Goal: Complete application form: Complete application form

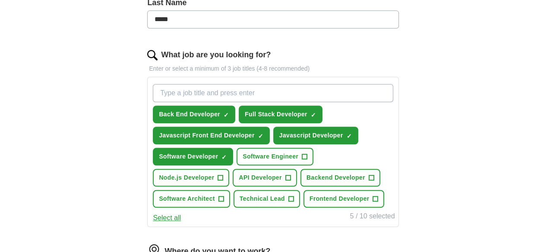
scroll to position [302, 0]
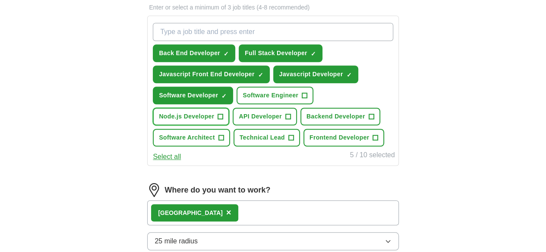
click at [223, 115] on span "+" at bounding box center [220, 116] width 5 height 7
click at [368, 120] on span "+" at bounding box center [370, 116] width 5 height 7
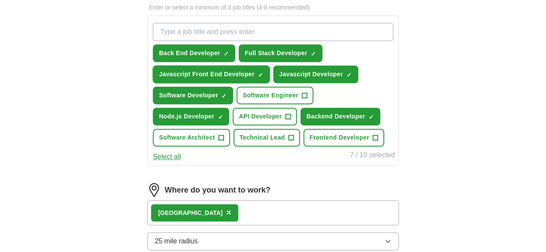
click at [0, 0] on span "×" at bounding box center [0, 0] width 0 height 0
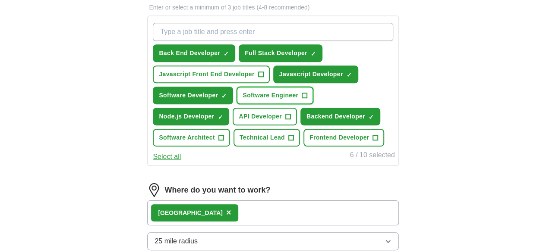
click at [302, 99] on span "+" at bounding box center [304, 95] width 5 height 7
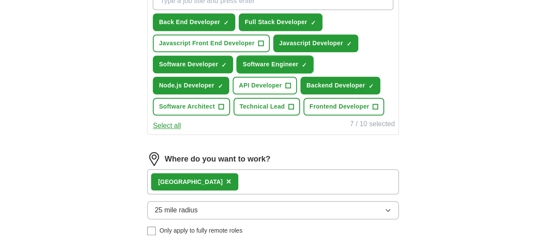
scroll to position [431, 0]
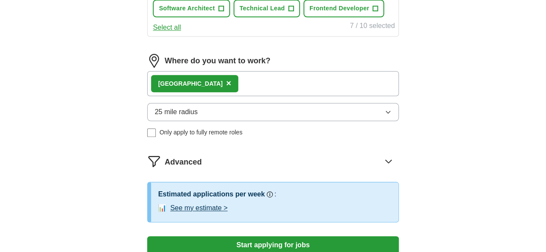
click at [251, 96] on div "Sweden ×" at bounding box center [272, 83] width 251 height 25
click at [254, 96] on div "Sweden ×" at bounding box center [272, 83] width 251 height 25
click at [226, 88] on span "×" at bounding box center [228, 82] width 5 height 9
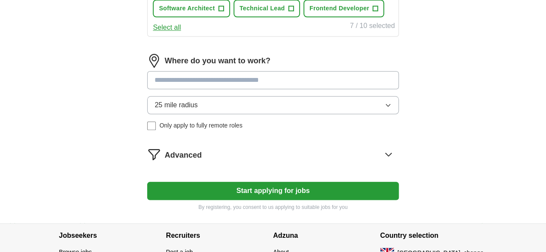
click at [213, 89] on input at bounding box center [272, 80] width 251 height 18
click at [147, 182] on button "Start applying for jobs" at bounding box center [272, 191] width 251 height 18
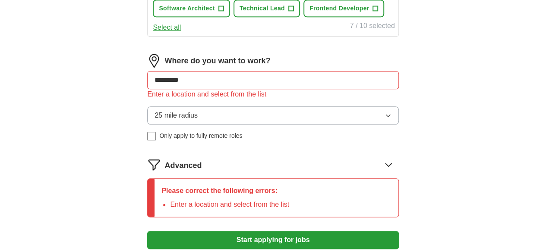
click at [226, 89] on input "*********" at bounding box center [272, 80] width 251 height 18
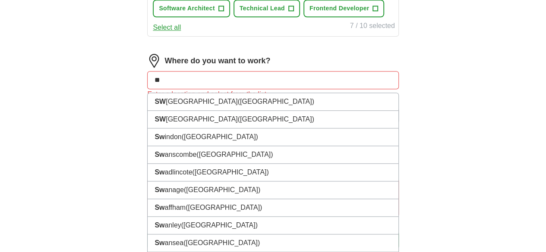
type input "*"
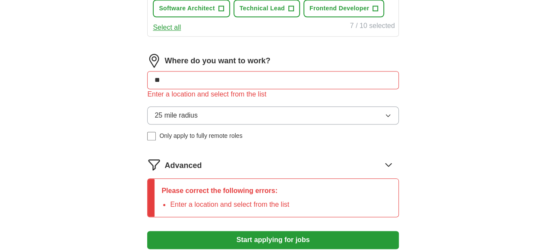
click at [223, 89] on input "**" at bounding box center [272, 80] width 251 height 18
type input "*"
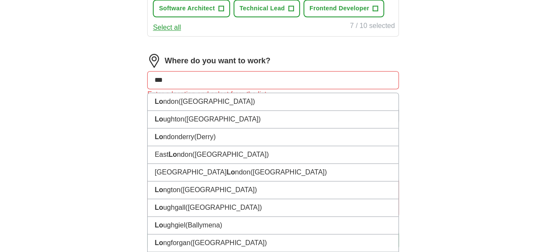
type input "****"
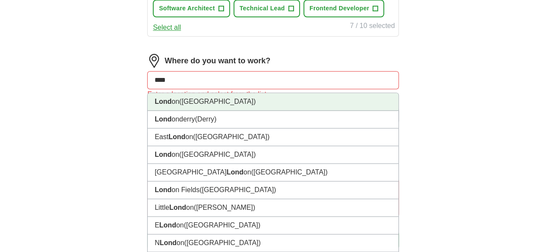
click at [198, 111] on li "Lond on (UK)" at bounding box center [273, 102] width 250 height 18
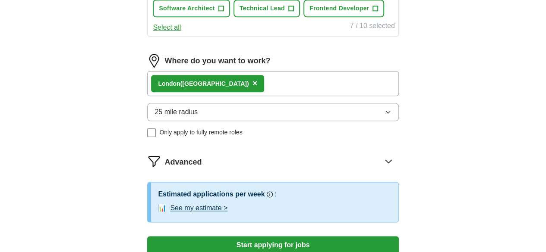
click at [263, 96] on div "Lond on (UK) ×" at bounding box center [272, 83] width 251 height 25
click at [279, 96] on div "Lond on (UK) ×" at bounding box center [272, 83] width 251 height 25
click at [370, 121] on button "25 mile radius" at bounding box center [272, 112] width 251 height 18
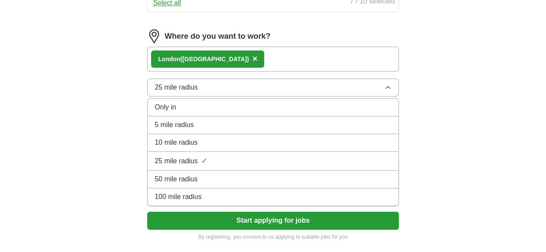
scroll to position [518, 0]
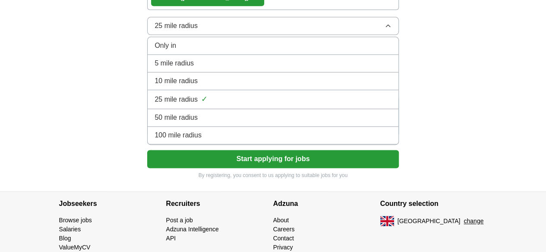
click at [198, 123] on span "50 mile radius" at bounding box center [175, 118] width 43 height 10
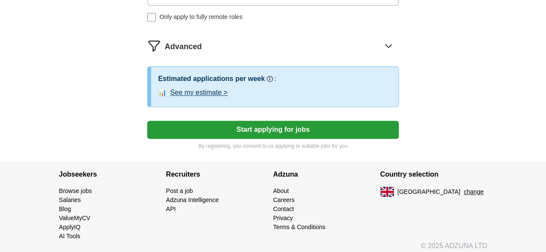
scroll to position [561, 0]
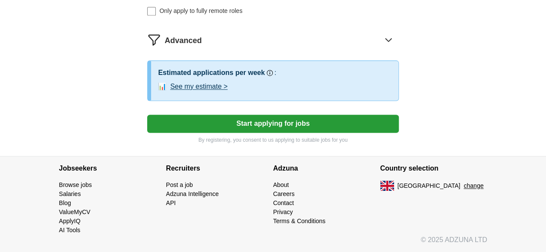
click at [246, 133] on button "Start applying for jobs" at bounding box center [272, 124] width 251 height 18
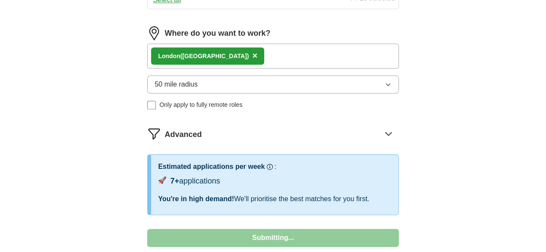
select select "**"
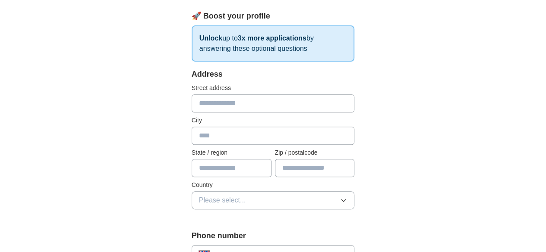
scroll to position [173, 0]
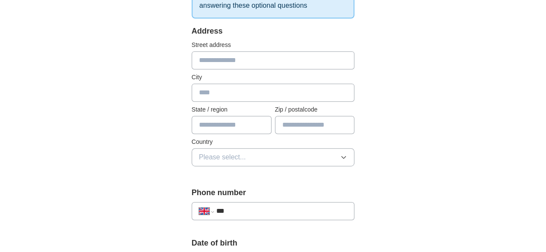
click at [204, 157] on span "Please select..." at bounding box center [222, 157] width 47 height 10
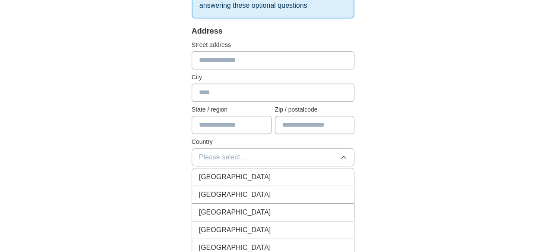
click at [204, 157] on span "Please select..." at bounding box center [222, 157] width 47 height 10
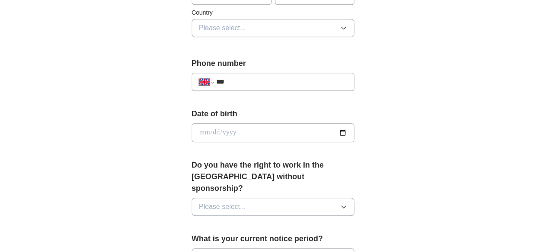
scroll to position [650, 0]
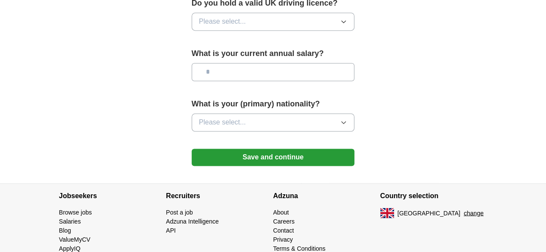
click at [271, 149] on button "Save and continue" at bounding box center [272, 157] width 163 height 17
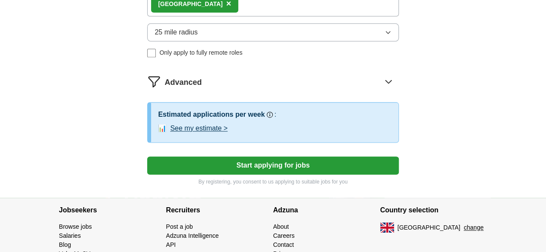
scroll to position [463, 0]
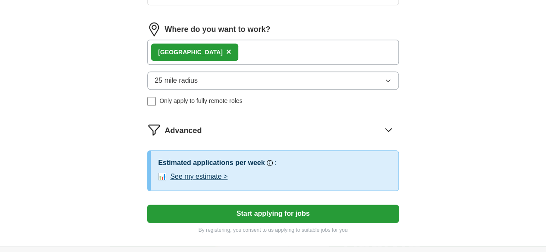
click at [226, 65] on div "Sweden ×" at bounding box center [272, 52] width 251 height 25
click at [226, 57] on span "×" at bounding box center [228, 51] width 5 height 9
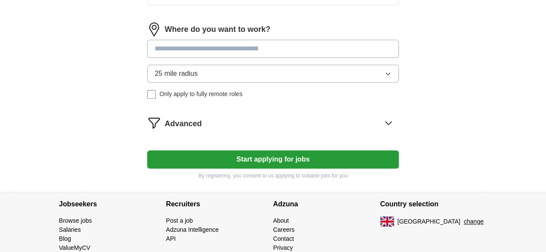
click at [217, 58] on input at bounding box center [272, 49] width 251 height 18
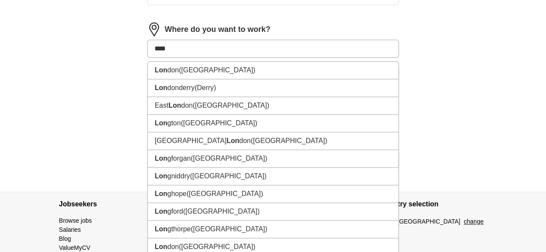
type input "*****"
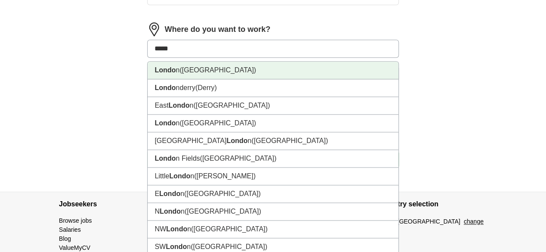
click at [217, 74] on span "([GEOGRAPHIC_DATA])" at bounding box center [217, 69] width 76 height 7
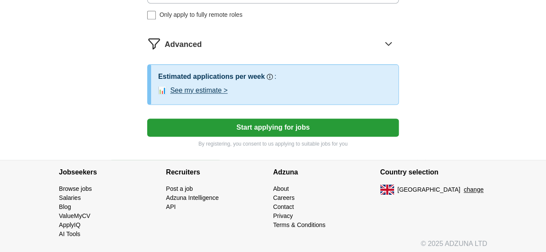
click at [216, 137] on button "Start applying for jobs" at bounding box center [272, 128] width 251 height 18
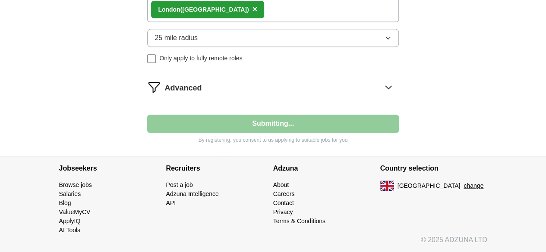
scroll to position [545, 0]
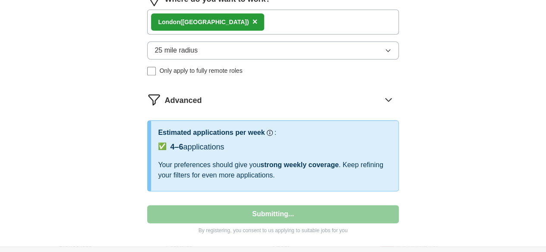
select select "**"
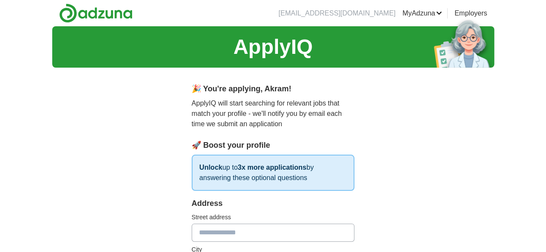
scroll to position [129, 0]
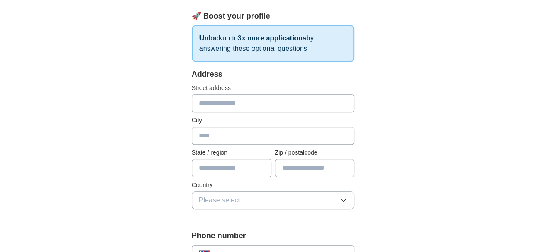
click at [214, 105] on input "text" at bounding box center [272, 103] width 163 height 18
click at [191, 138] on input "text" at bounding box center [272, 136] width 163 height 18
type input "*******"
type input "**********"
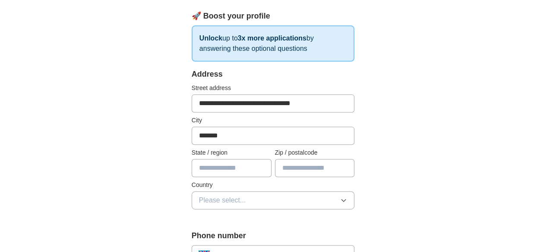
select select "**"
type input "***"
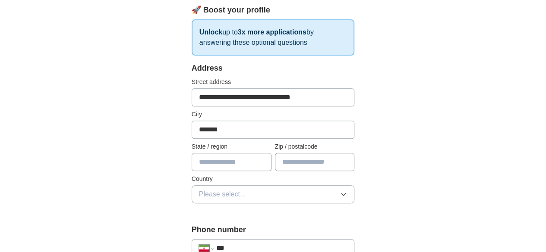
click at [210, 160] on input "text" at bounding box center [231, 162] width 80 height 18
click at [212, 193] on span "Please select..." at bounding box center [222, 194] width 47 height 10
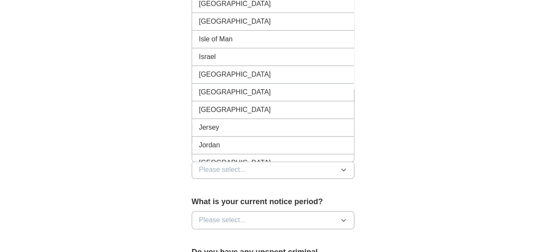
scroll to position [1768, 0]
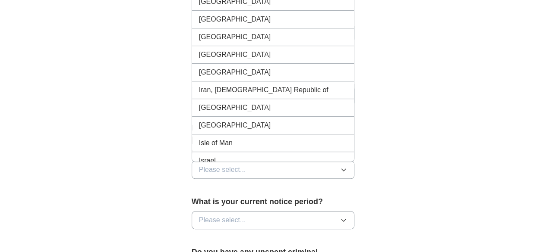
click at [203, 85] on span "Iran, [DEMOGRAPHIC_DATA] Republic of" at bounding box center [263, 90] width 129 height 10
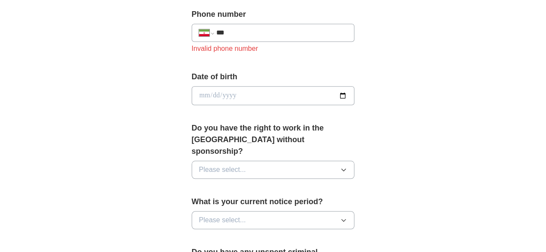
scroll to position [265, 0]
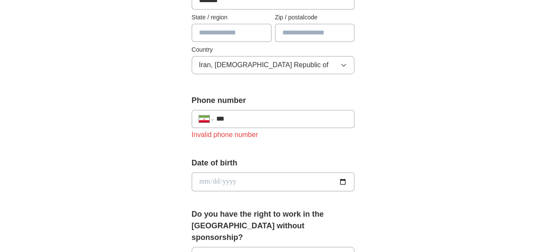
click at [229, 117] on input "***" at bounding box center [281, 119] width 131 height 10
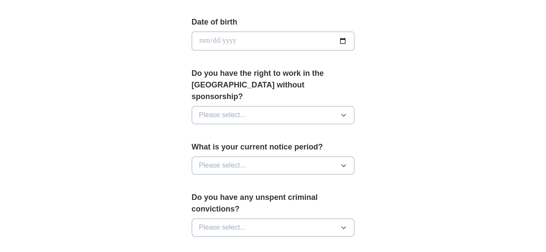
scroll to position [394, 0]
type input "**********"
click at [355, 39] on input "date" at bounding box center [272, 40] width 163 height 19
click at [242, 28] on div "Date of birth" at bounding box center [272, 36] width 163 height 41
click at [355, 43] on input "date" at bounding box center [272, 40] width 163 height 19
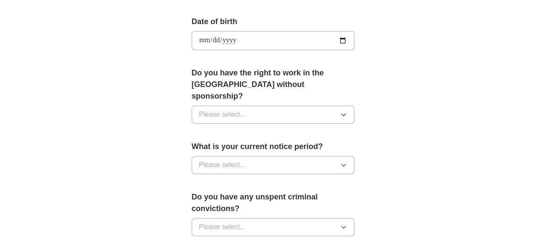
type input "**********"
click at [280, 106] on button "Please select..." at bounding box center [272, 115] width 163 height 18
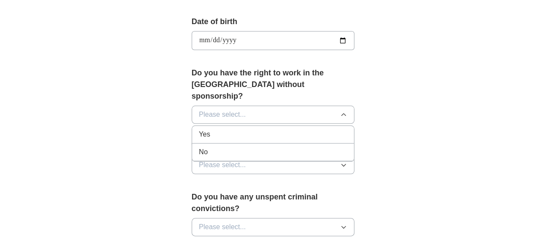
click at [199, 147] on div "No" at bounding box center [273, 152] width 148 height 10
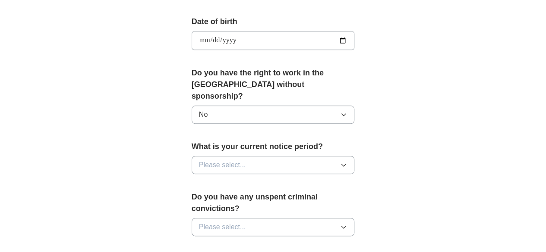
click at [276, 156] on button "Please select..." at bounding box center [272, 165] width 163 height 18
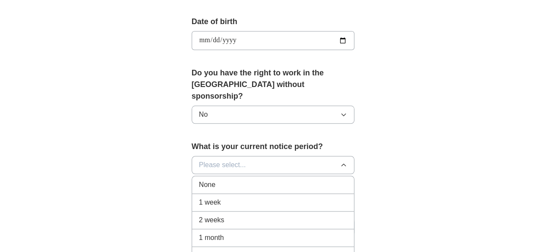
click at [200, 233] on span "1 month" at bounding box center [211, 238] width 25 height 10
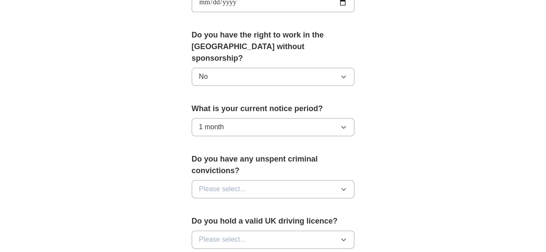
scroll to position [480, 0]
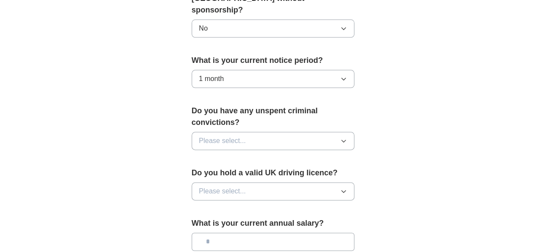
click at [348, 132] on button "Please select..." at bounding box center [272, 141] width 163 height 18
click at [209, 173] on div "No" at bounding box center [273, 178] width 148 height 10
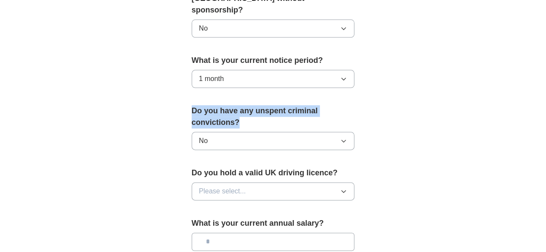
drag, startPoint x: 160, startPoint y: 93, endPoint x: 356, endPoint y: 92, distance: 195.8
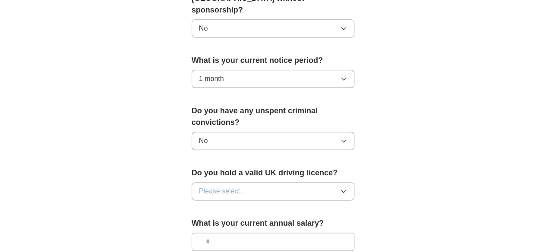
click at [264, 182] on button "Please select..." at bounding box center [272, 191] width 163 height 18
click at [199, 224] on div "No" at bounding box center [273, 229] width 148 height 10
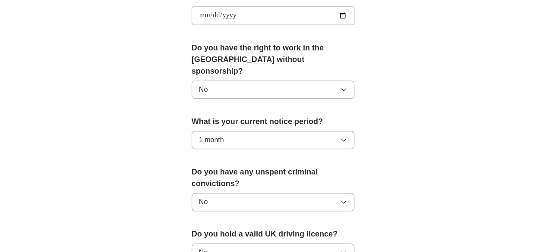
scroll to position [567, 0]
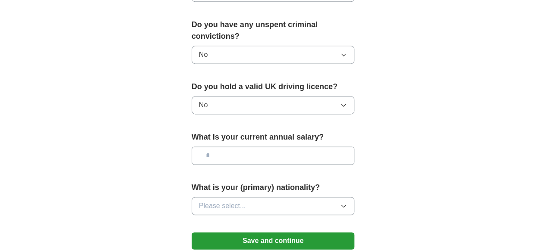
click at [270, 232] on button "Save and continue" at bounding box center [272, 240] width 163 height 17
